Goal: Task Accomplishment & Management: Complete application form

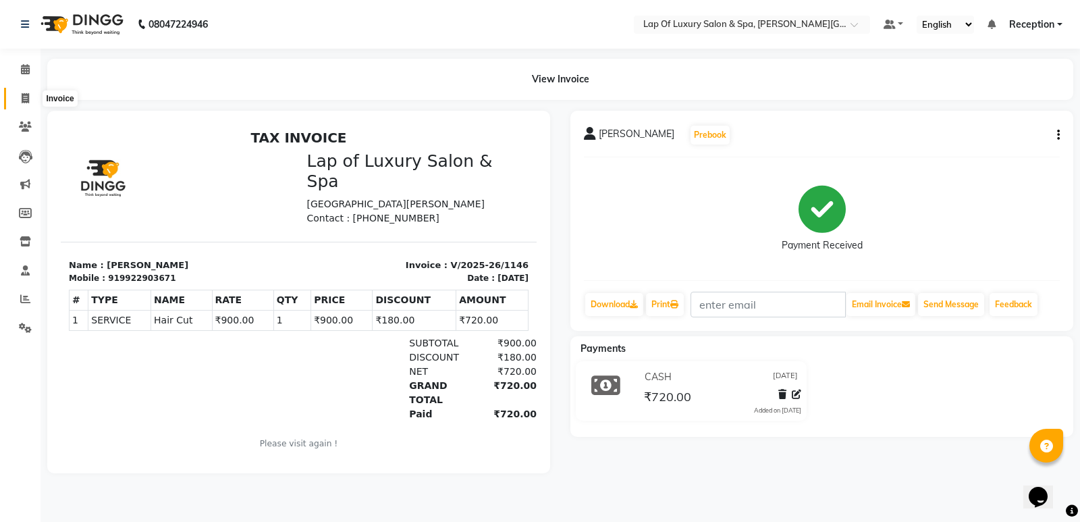
click at [28, 105] on span at bounding box center [26, 99] width 24 height 16
select select "service"
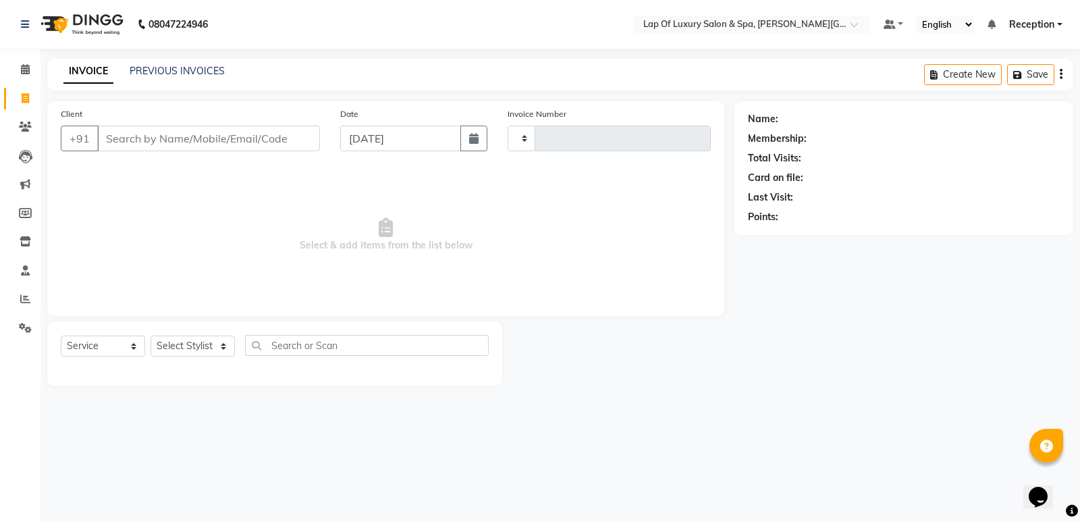
type input "1147"
select select "7511"
click at [137, 136] on input "Client" at bounding box center [208, 139] width 223 height 26
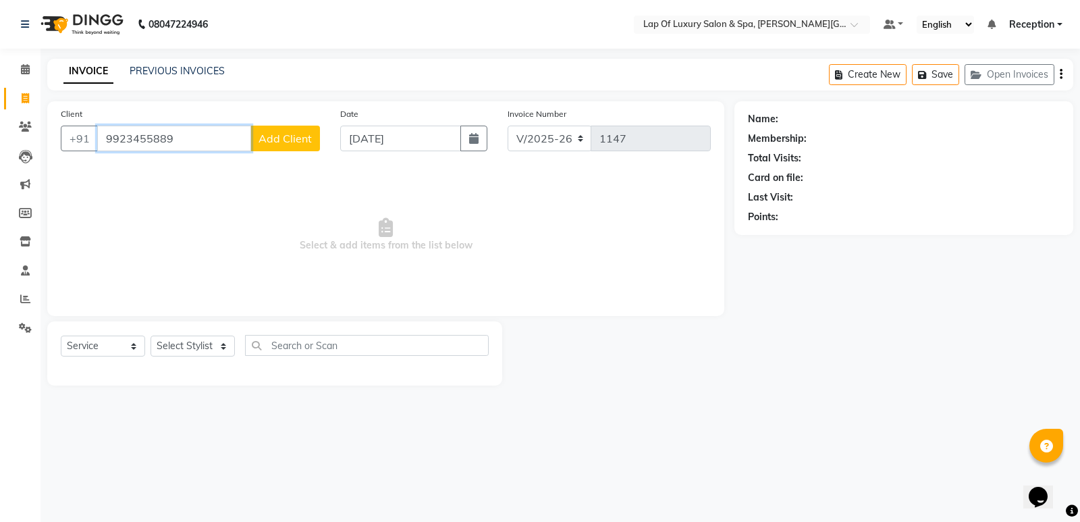
type input "9923455889"
click at [315, 140] on button "Add Client" at bounding box center [285, 139] width 70 height 26
select select "22"
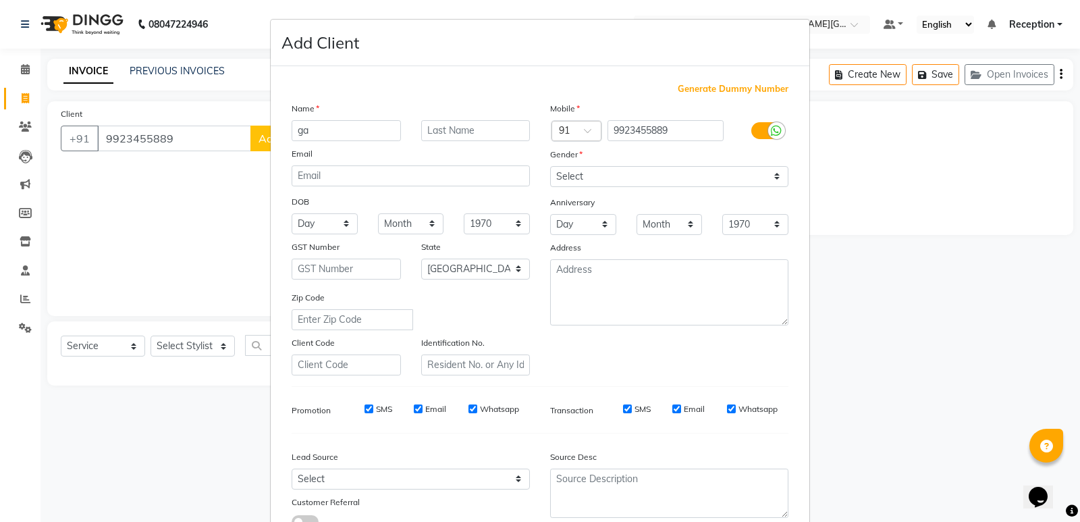
type input "g"
type input "[PERSON_NAME]"
click at [621, 176] on select "Select [DEMOGRAPHIC_DATA] [DEMOGRAPHIC_DATA] Other Prefer Not To Say" at bounding box center [669, 176] width 238 height 21
select select "[DEMOGRAPHIC_DATA]"
click at [550, 166] on select "Select [DEMOGRAPHIC_DATA] [DEMOGRAPHIC_DATA] Other Prefer Not To Say" at bounding box center [669, 176] width 238 height 21
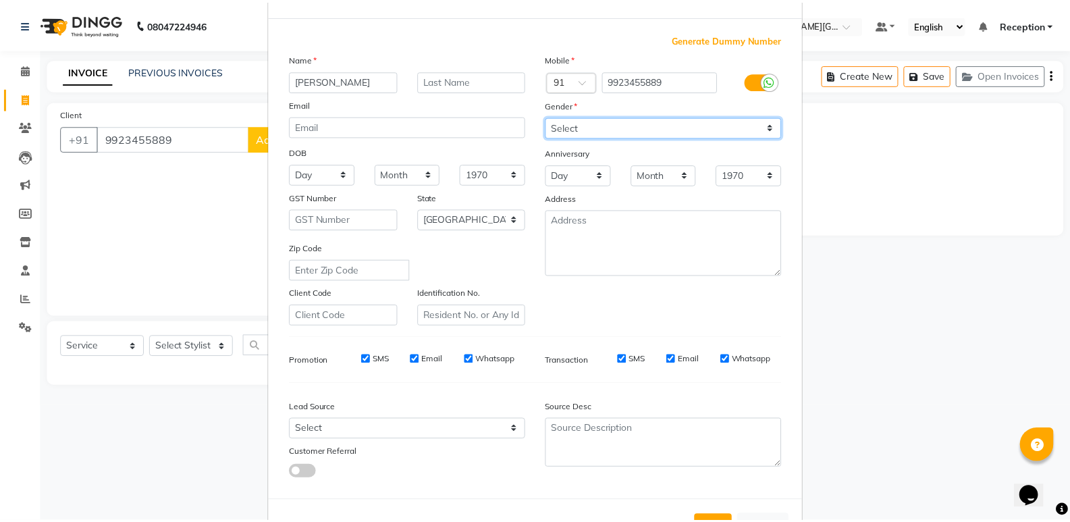
scroll to position [101, 0]
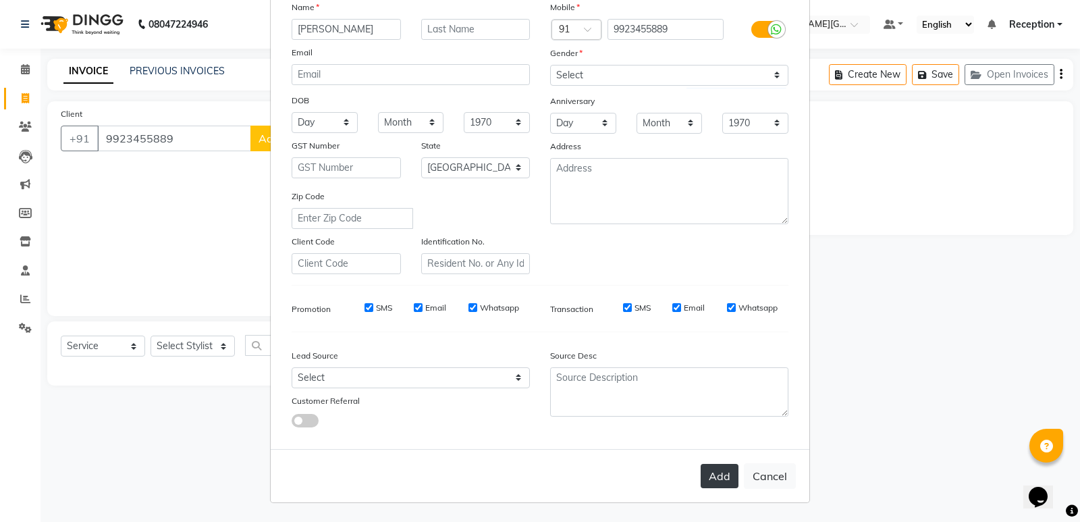
click at [714, 476] on button "Add" at bounding box center [720, 476] width 38 height 24
select select
select select "null"
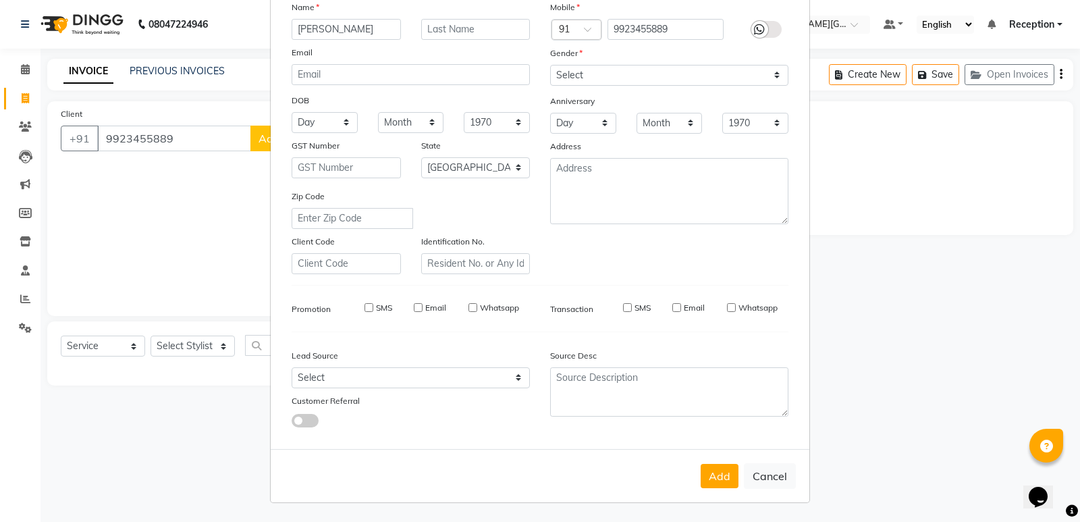
select select
checkbox input "false"
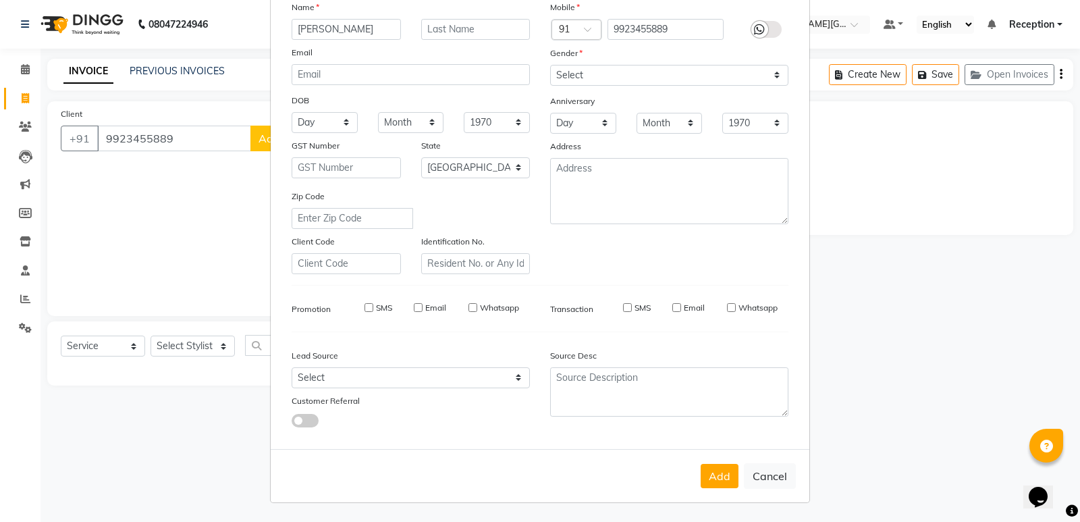
checkbox input "false"
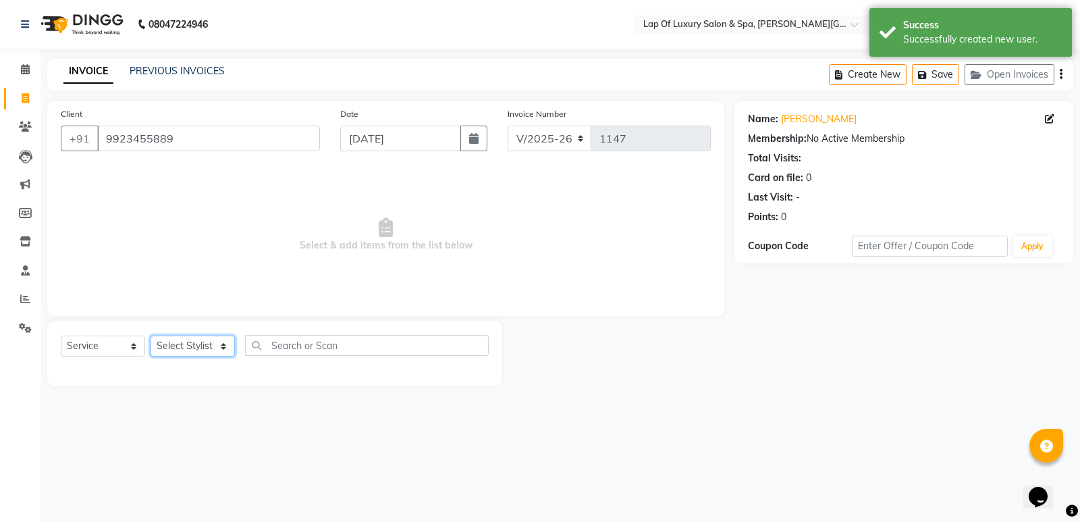
click at [178, 346] on select "Select Stylist [PERSON_NAME] [PERSON_NAME] [PERSON_NAME] Reception ROHIT [PERSO…" at bounding box center [193, 346] width 84 height 21
select select "66143"
click at [151, 336] on select "Select Stylist [PERSON_NAME] [PERSON_NAME] [PERSON_NAME] Reception ROHIT [PERSO…" at bounding box center [193, 346] width 84 height 21
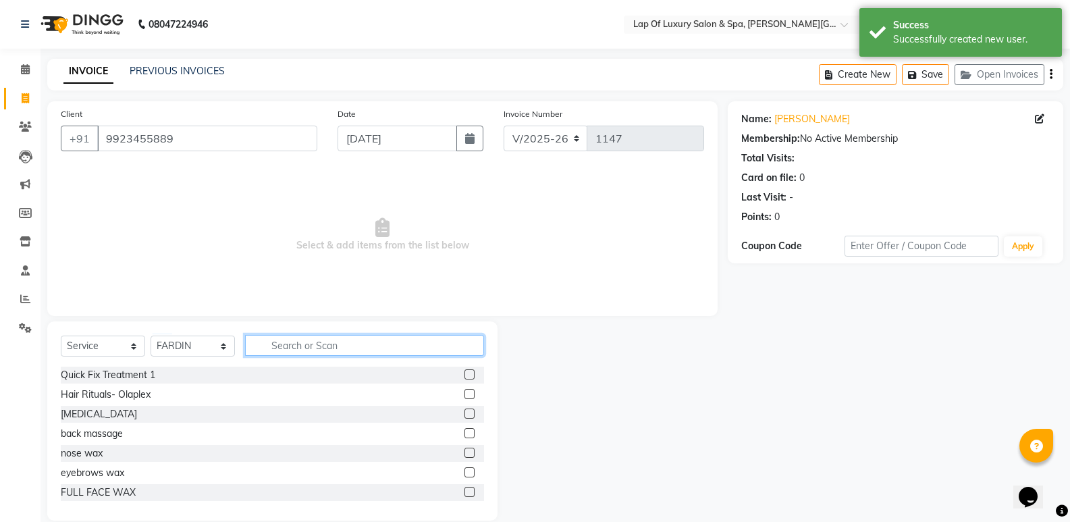
click at [310, 351] on input "text" at bounding box center [364, 345] width 239 height 21
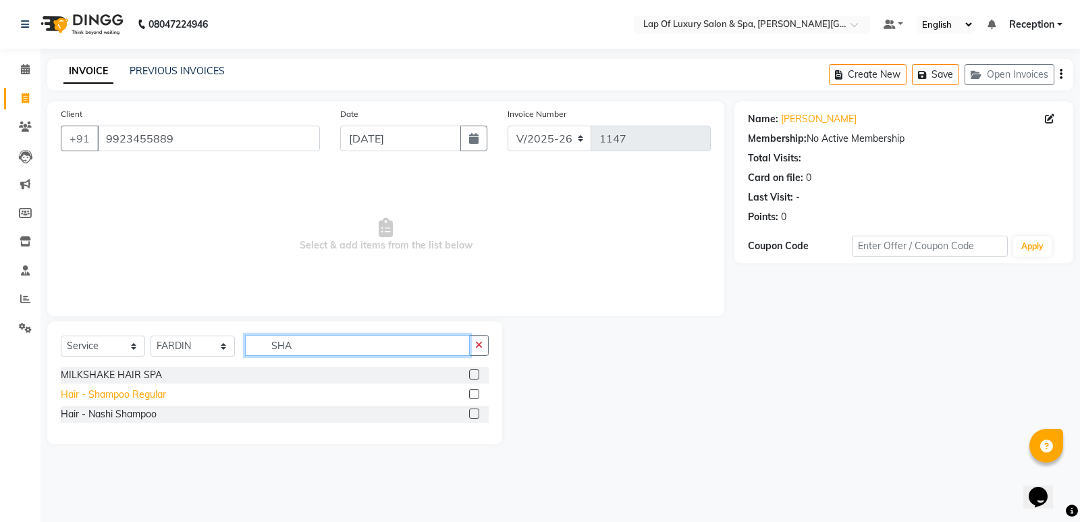
type input "SHA"
click at [145, 389] on div "Hair - Shampoo Regular" at bounding box center [113, 395] width 105 height 14
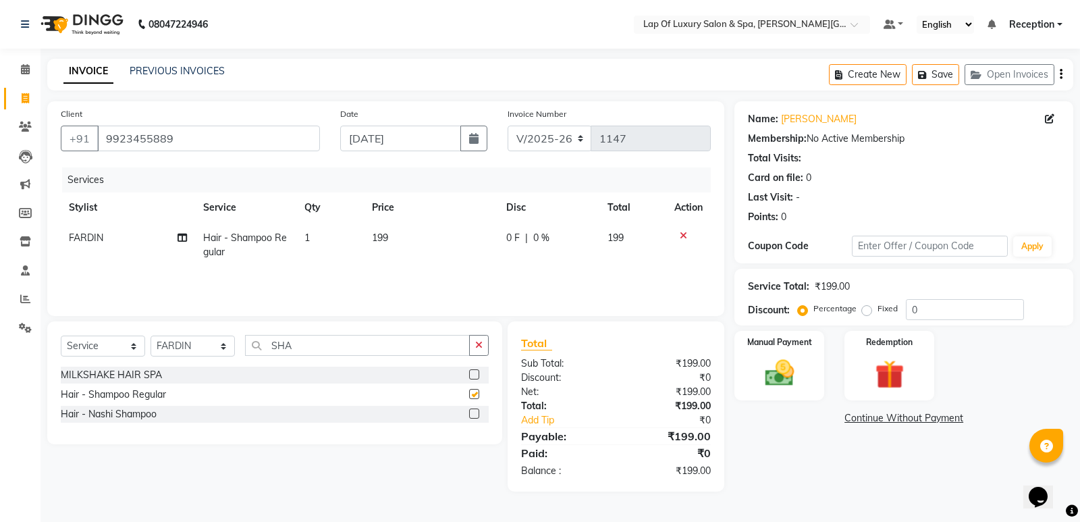
checkbox input "false"
click at [424, 246] on td "199" at bounding box center [431, 245] width 134 height 45
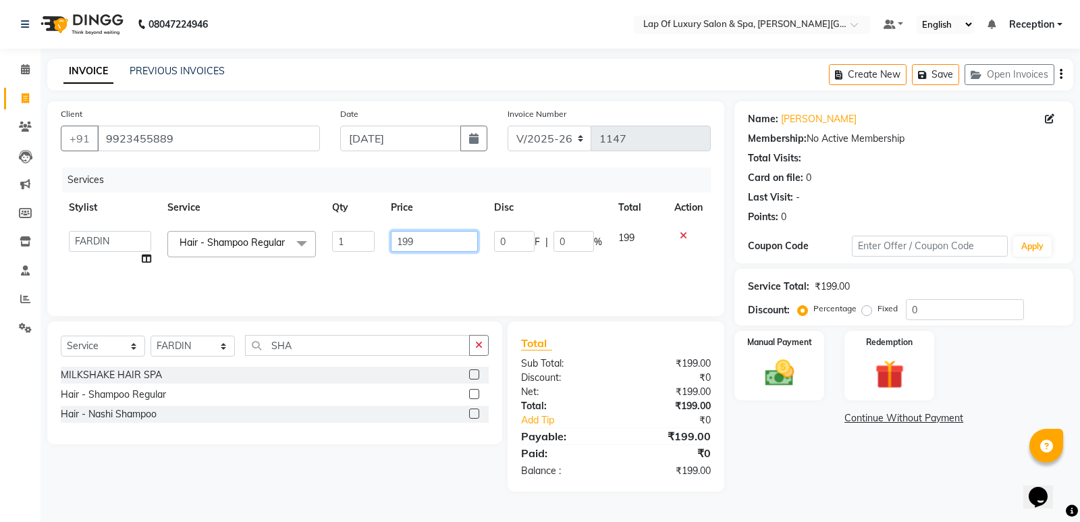
click at [434, 236] on input "199" at bounding box center [434, 241] width 87 height 21
type input "1"
type input "500"
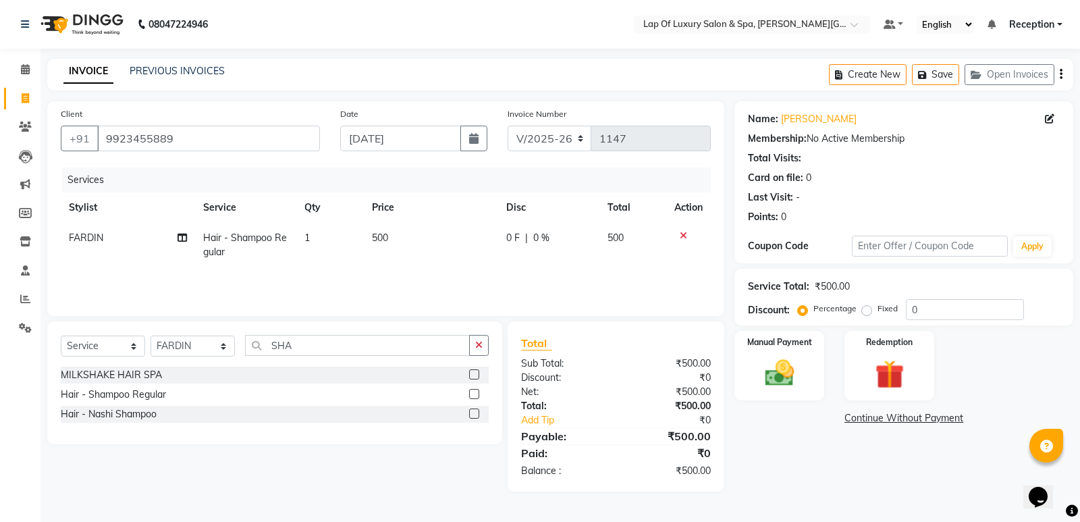
click at [440, 276] on div "Services Stylist Service Qty Price Disc Total Action FARDIN Hair - Shampoo Regu…" at bounding box center [386, 234] width 650 height 135
click at [778, 390] on img at bounding box center [779, 373] width 49 height 34
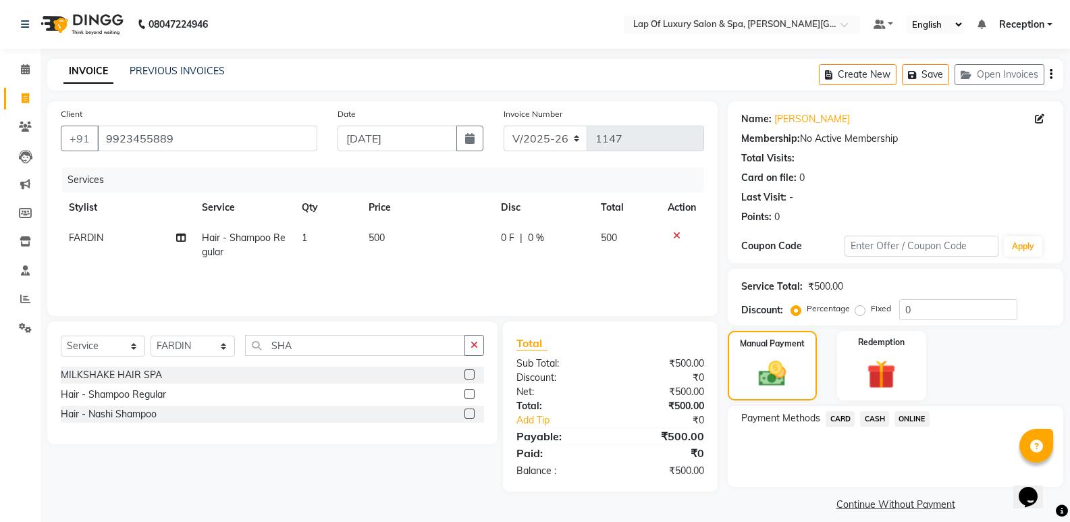
click at [872, 417] on span "CASH" at bounding box center [874, 419] width 29 height 16
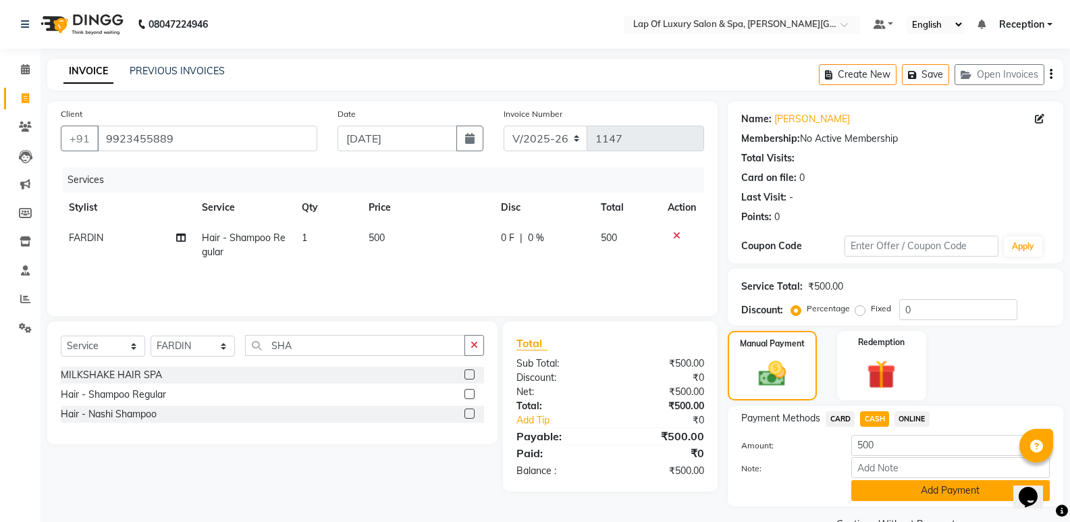
click at [881, 487] on button "Add Payment" at bounding box center [950, 490] width 198 height 21
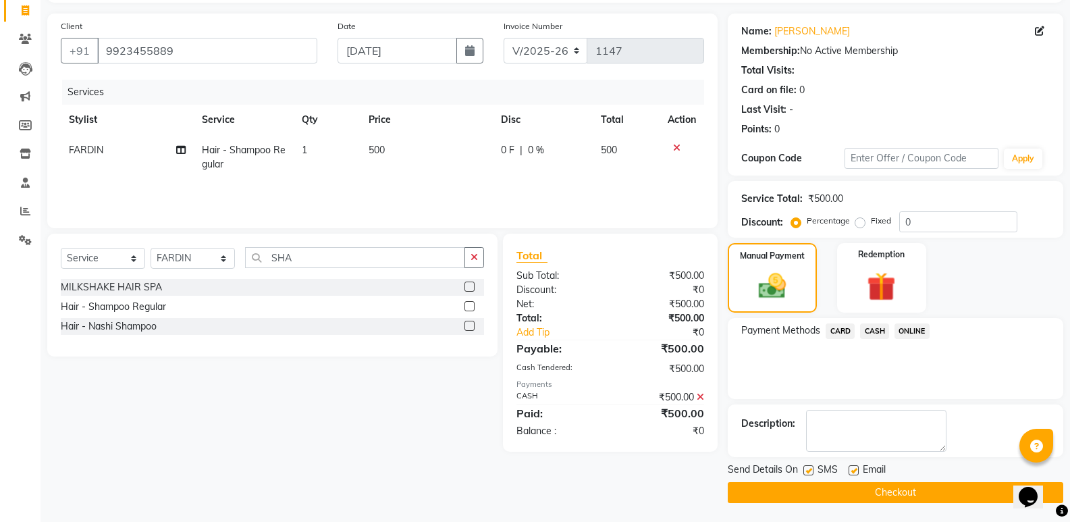
scroll to position [89, 0]
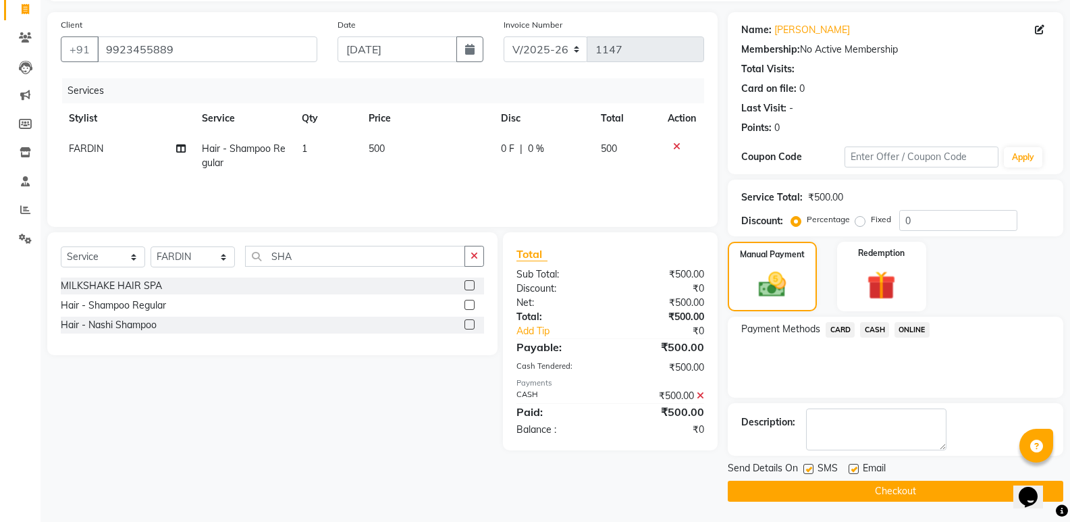
click at [857, 471] on label at bounding box center [854, 469] width 10 height 10
click at [857, 471] on input "checkbox" at bounding box center [853, 469] width 9 height 9
checkbox input "false"
click at [839, 484] on button "Checkout" at bounding box center [896, 491] width 336 height 21
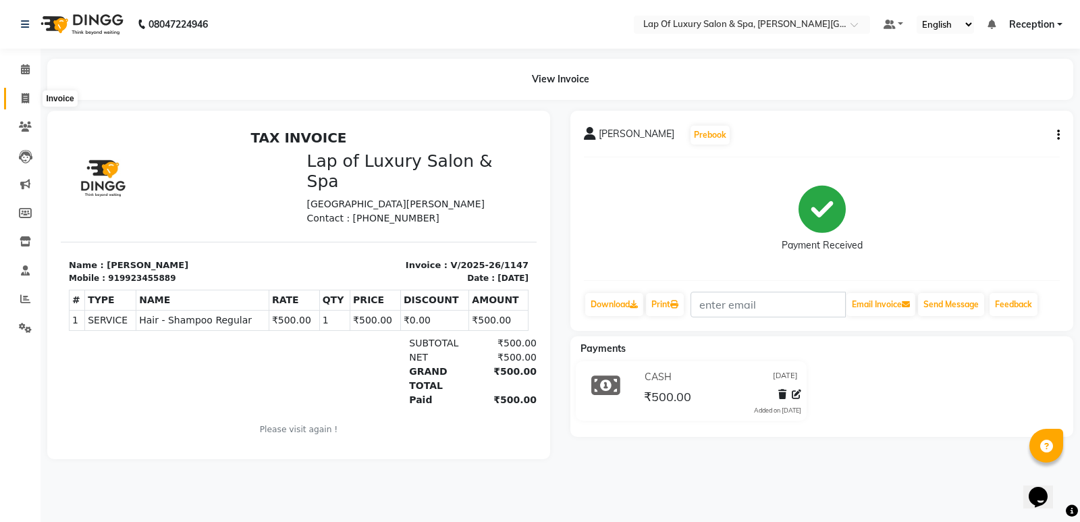
click at [32, 102] on span at bounding box center [26, 99] width 24 height 16
select select "service"
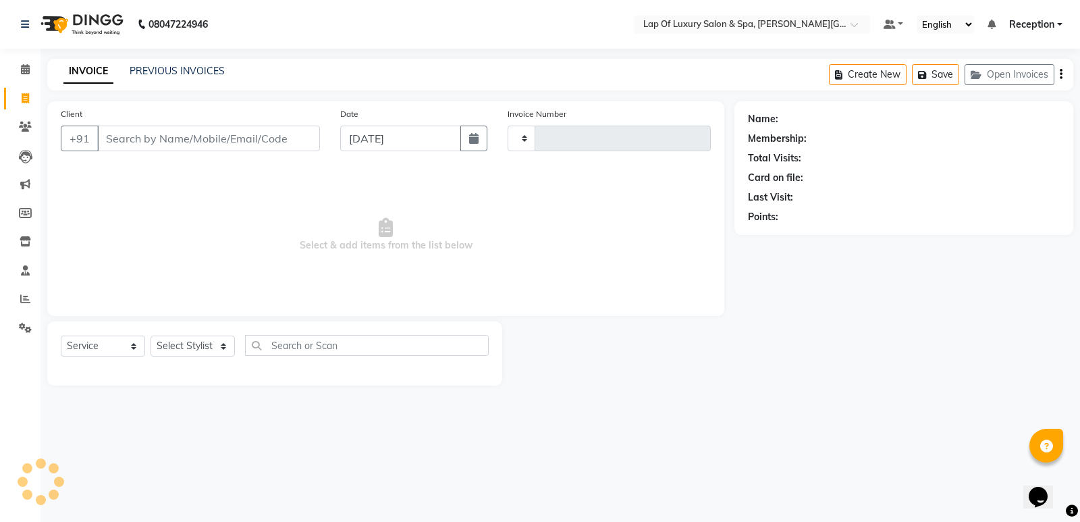
type input "1148"
select select "7511"
click at [146, 136] on input "Client" at bounding box center [208, 139] width 223 height 26
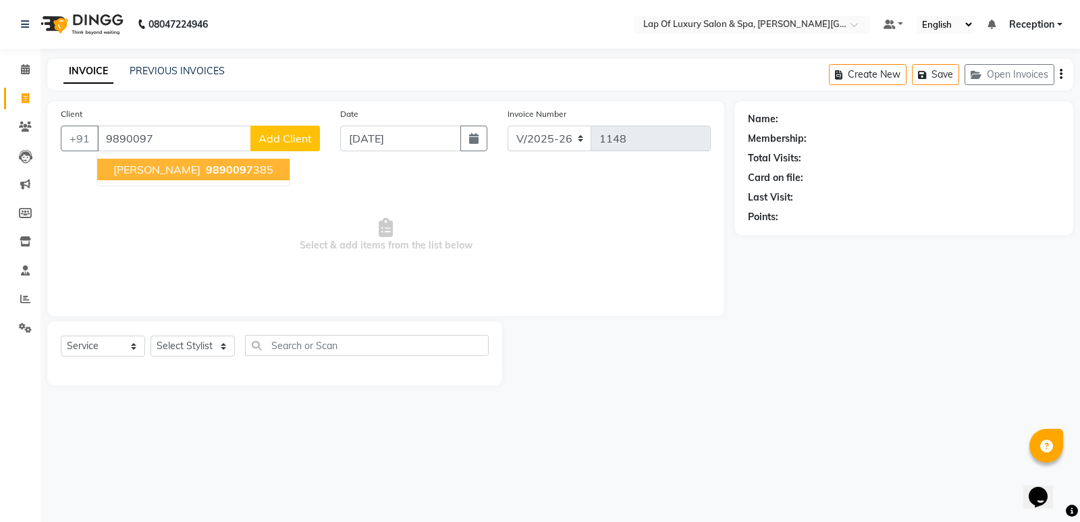
click at [155, 180] on ngb-typeahead-window "[PERSON_NAME] 9890097 385" at bounding box center [194, 170] width 194 height 34
click at [146, 169] on span "[PERSON_NAME]" at bounding box center [156, 170] width 87 height 14
type input "9890097385"
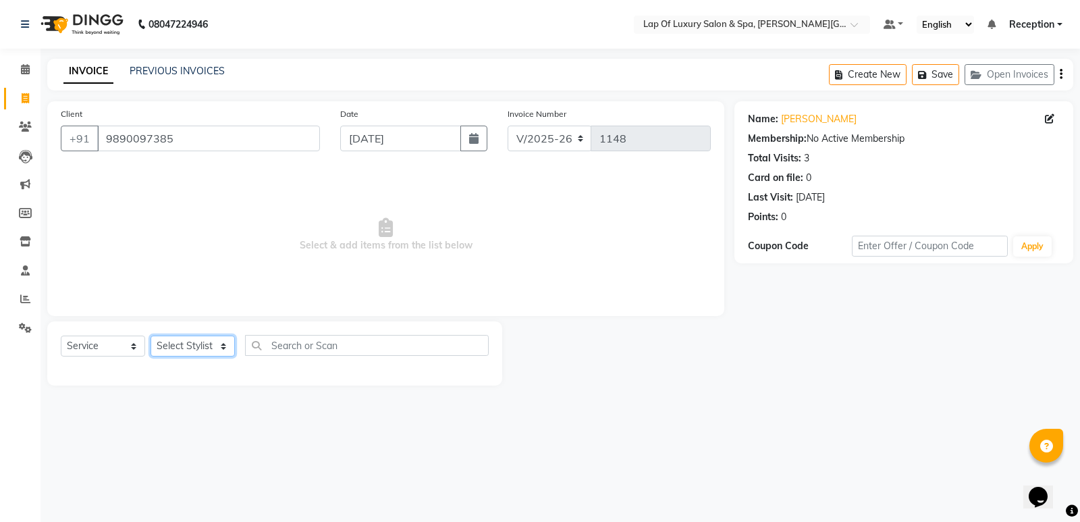
click at [195, 344] on select "Select Stylist [PERSON_NAME] [PERSON_NAME] [PERSON_NAME] Reception ROHIT [PERSO…" at bounding box center [193, 346] width 84 height 21
select select "66146"
click at [151, 336] on select "Select Stylist [PERSON_NAME] [PERSON_NAME] [PERSON_NAME] Reception ROHIT [PERSO…" at bounding box center [193, 346] width 84 height 21
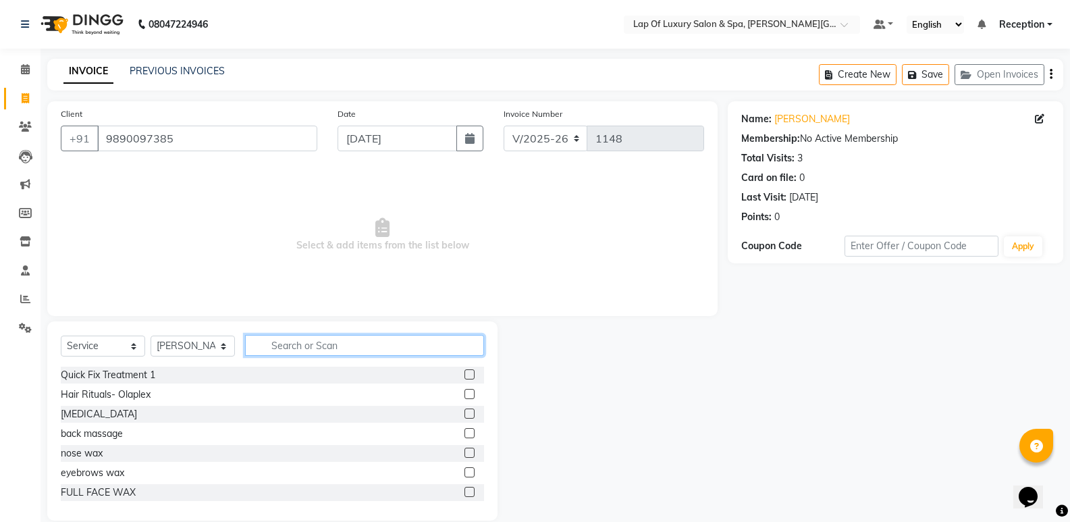
click at [293, 336] on input "text" at bounding box center [364, 345] width 239 height 21
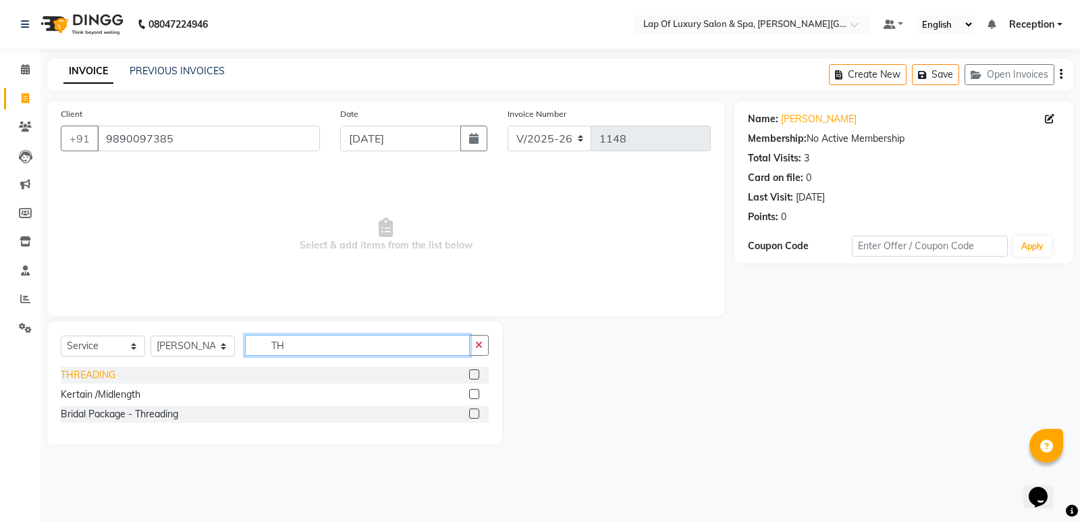
type input "TH"
drag, startPoint x: 105, startPoint y: 372, endPoint x: 300, endPoint y: 261, distance: 224.9
click at [106, 372] on div "THREADING" at bounding box center [88, 375] width 55 height 14
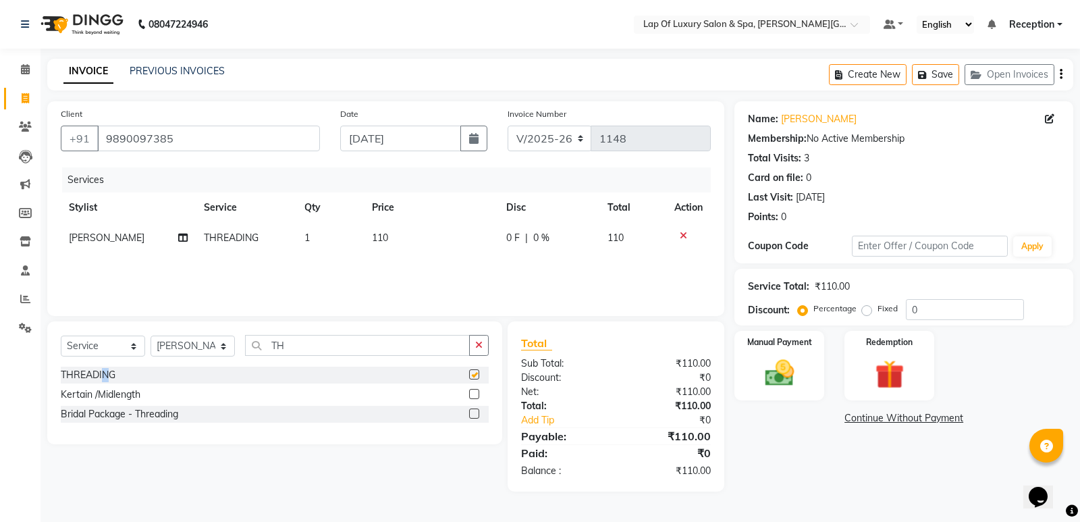
checkbox input "false"
click at [432, 228] on td "110" at bounding box center [431, 238] width 134 height 30
select select "66146"
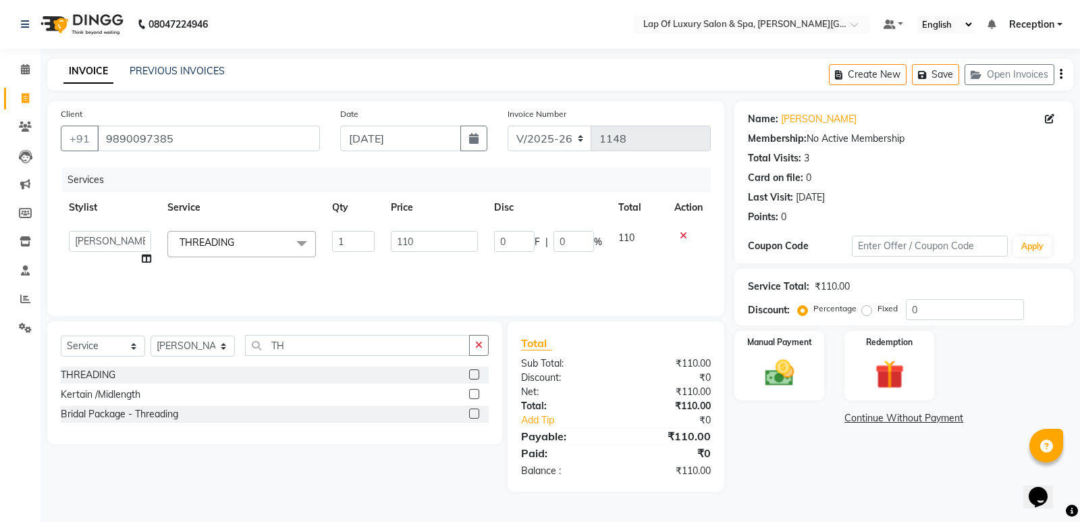
click at [432, 228] on td "110" at bounding box center [434, 248] width 103 height 51
click at [431, 235] on input "110" at bounding box center [434, 241] width 87 height 21
type input "150"
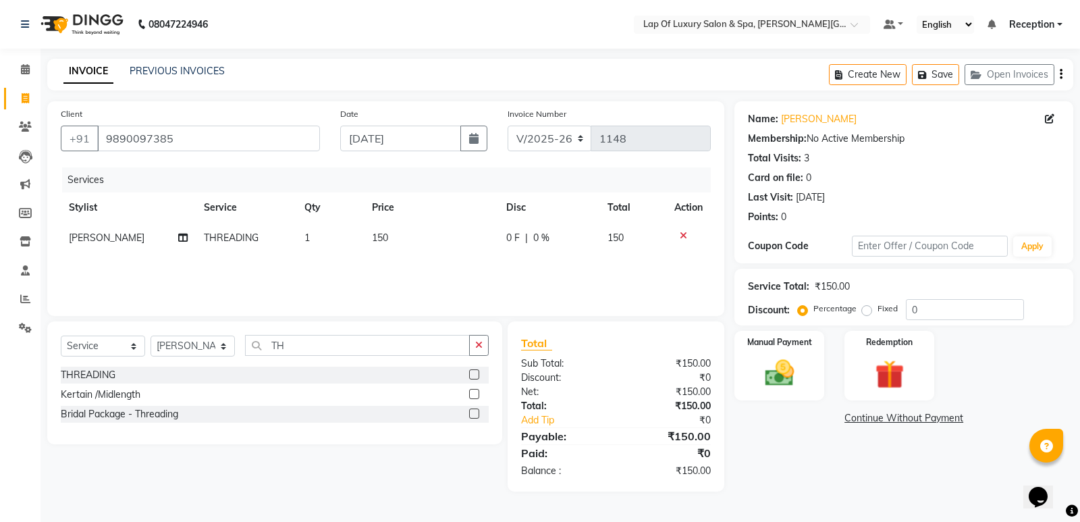
click at [425, 287] on div "Services Stylist Service Qty Price Disc Total Action [PERSON_NAME] THREADING 1 …" at bounding box center [386, 234] width 650 height 135
click at [765, 379] on img at bounding box center [779, 373] width 49 height 34
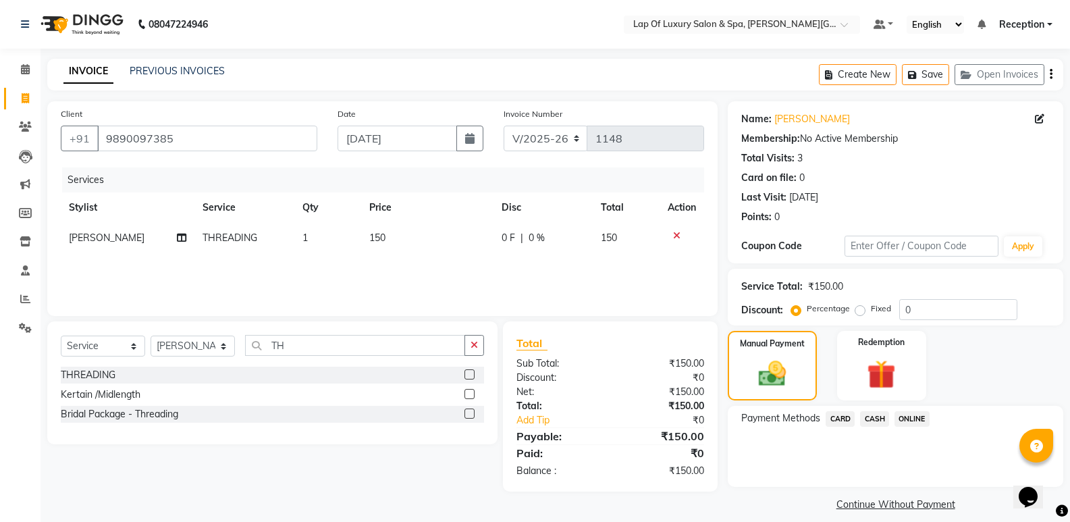
click at [870, 424] on span "CASH" at bounding box center [874, 419] width 29 height 16
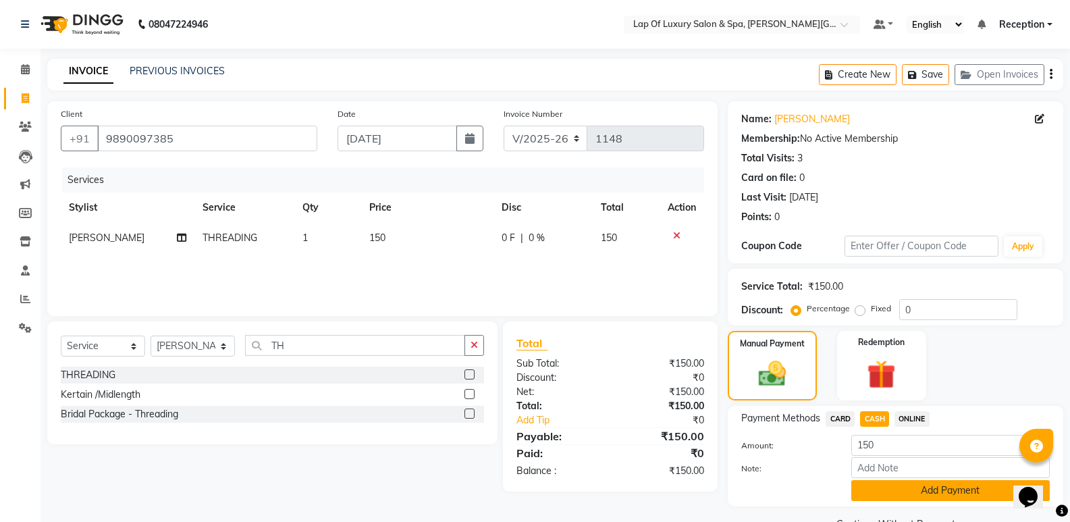
click at [880, 481] on button "Add Payment" at bounding box center [950, 490] width 198 height 21
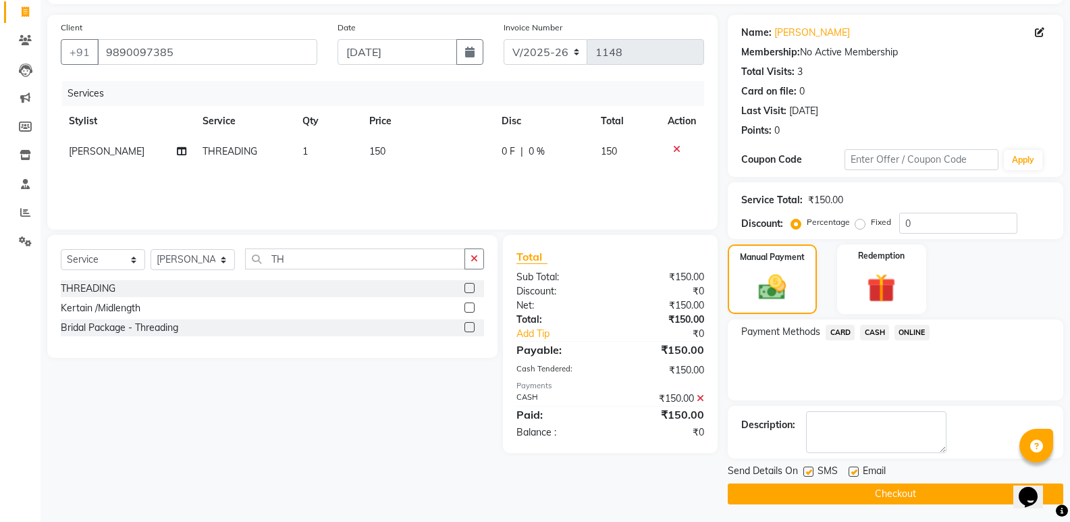
scroll to position [89, 0]
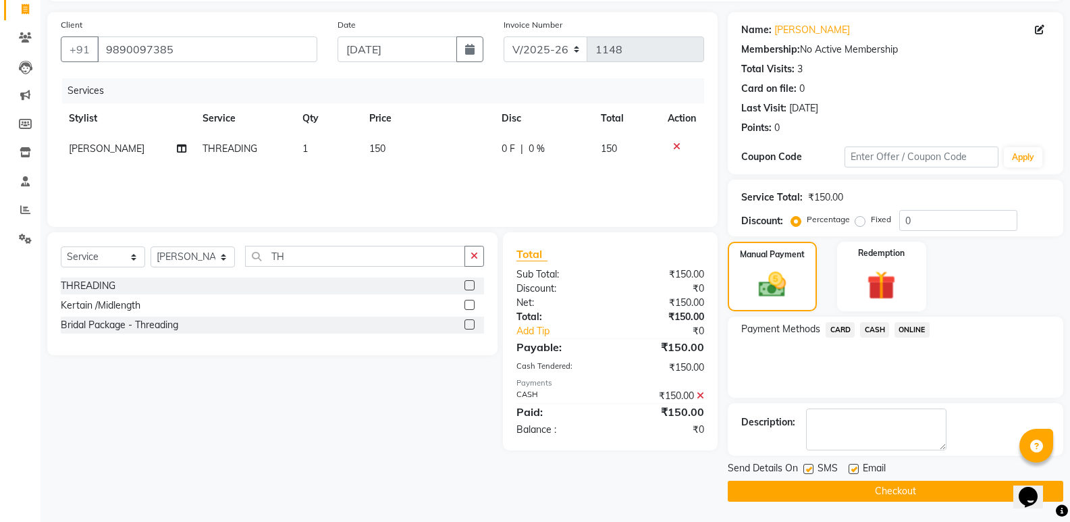
click at [861, 469] on div "Email" at bounding box center [873, 469] width 48 height 17
click at [851, 469] on label at bounding box center [854, 469] width 10 height 10
click at [851, 469] on input "checkbox" at bounding box center [853, 469] width 9 height 9
checkbox input "false"
click at [814, 469] on div "SMS" at bounding box center [825, 469] width 45 height 17
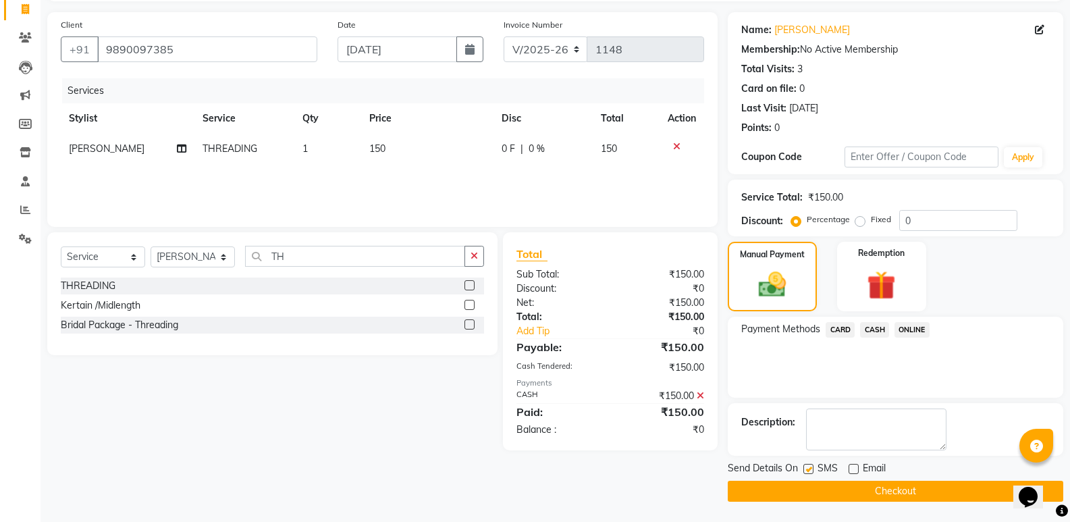
click at [807, 472] on label at bounding box center [808, 469] width 10 height 10
click at [807, 472] on input "checkbox" at bounding box center [807, 469] width 9 height 9
checkbox input "false"
click at [790, 486] on button "Checkout" at bounding box center [896, 491] width 336 height 21
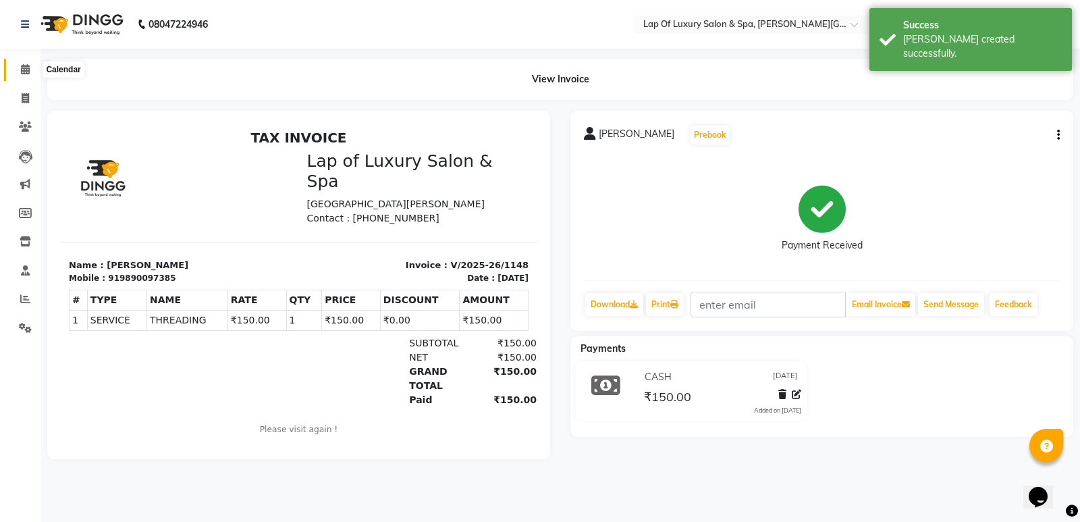
click at [30, 65] on icon at bounding box center [25, 69] width 9 height 10
